Goal: Find specific page/section: Find specific page/section

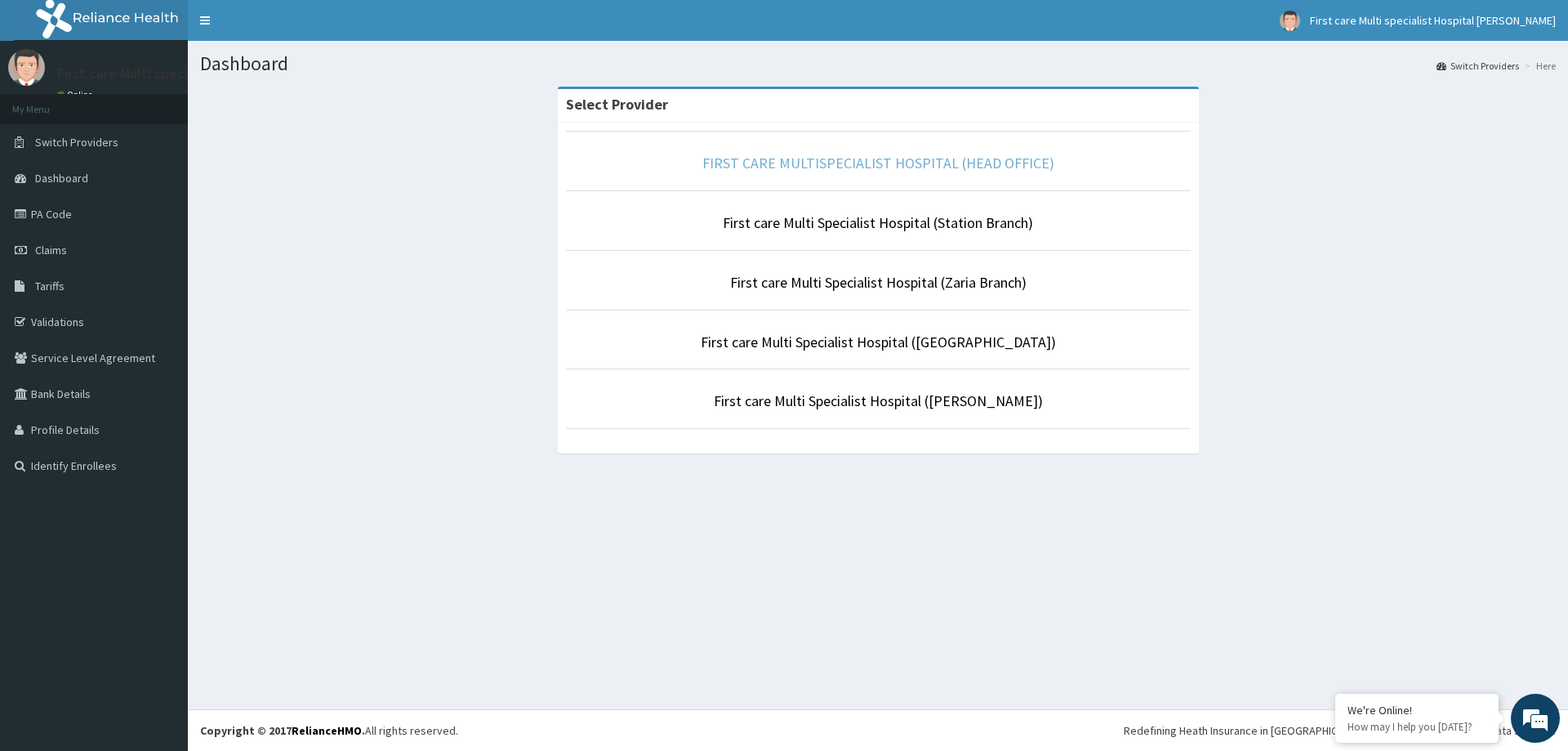
click at [742, 169] on link "FIRST CARE MULTISPECIALIST HOSPITAL (HEAD OFFICE)" at bounding box center [878, 164] width 352 height 19
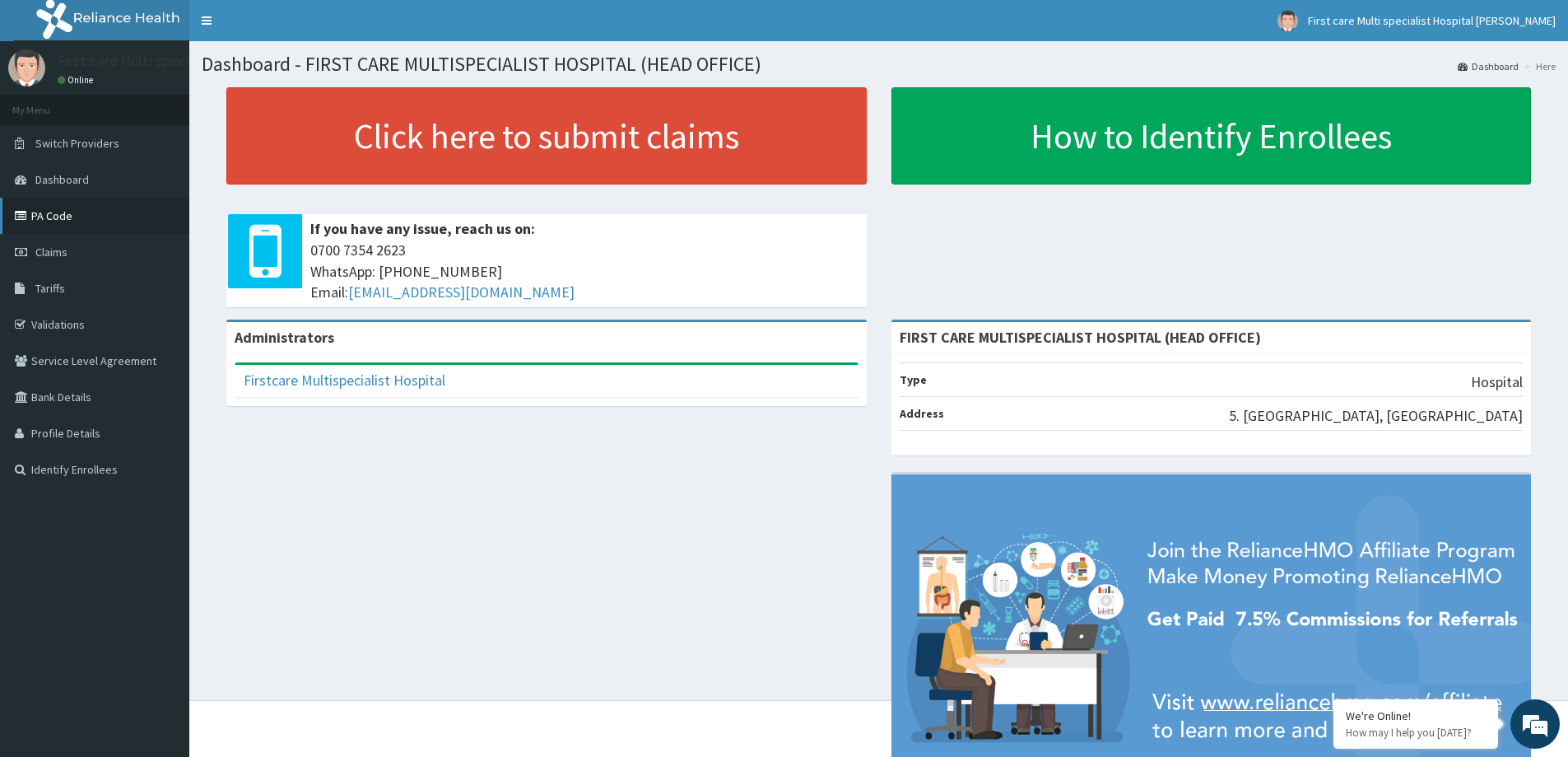
click at [57, 215] on link "PA Code" at bounding box center [94, 216] width 189 height 37
